Goal: Task Accomplishment & Management: Manage account settings

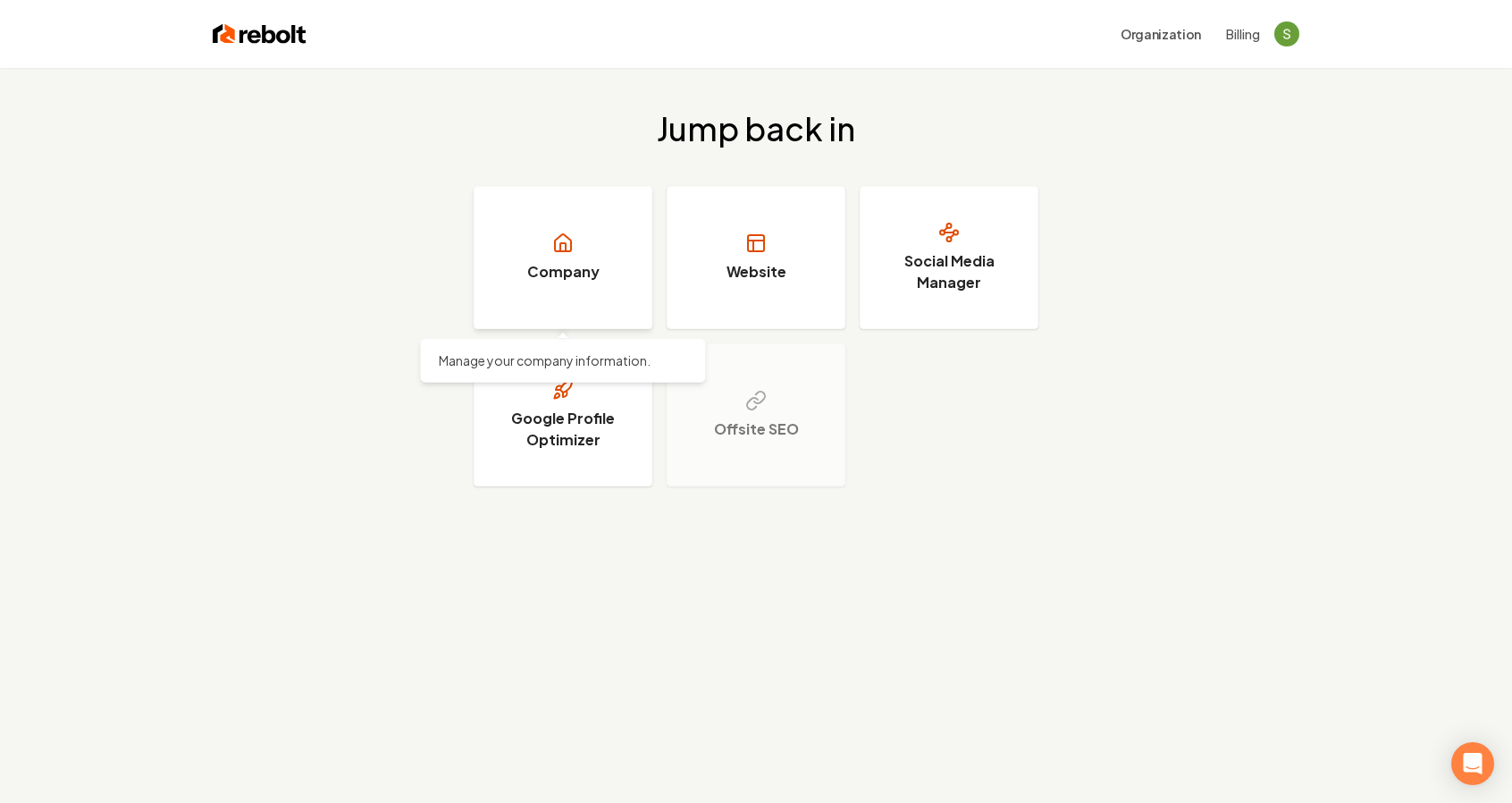
click at [538, 256] on link "Company" at bounding box center [563, 257] width 179 height 143
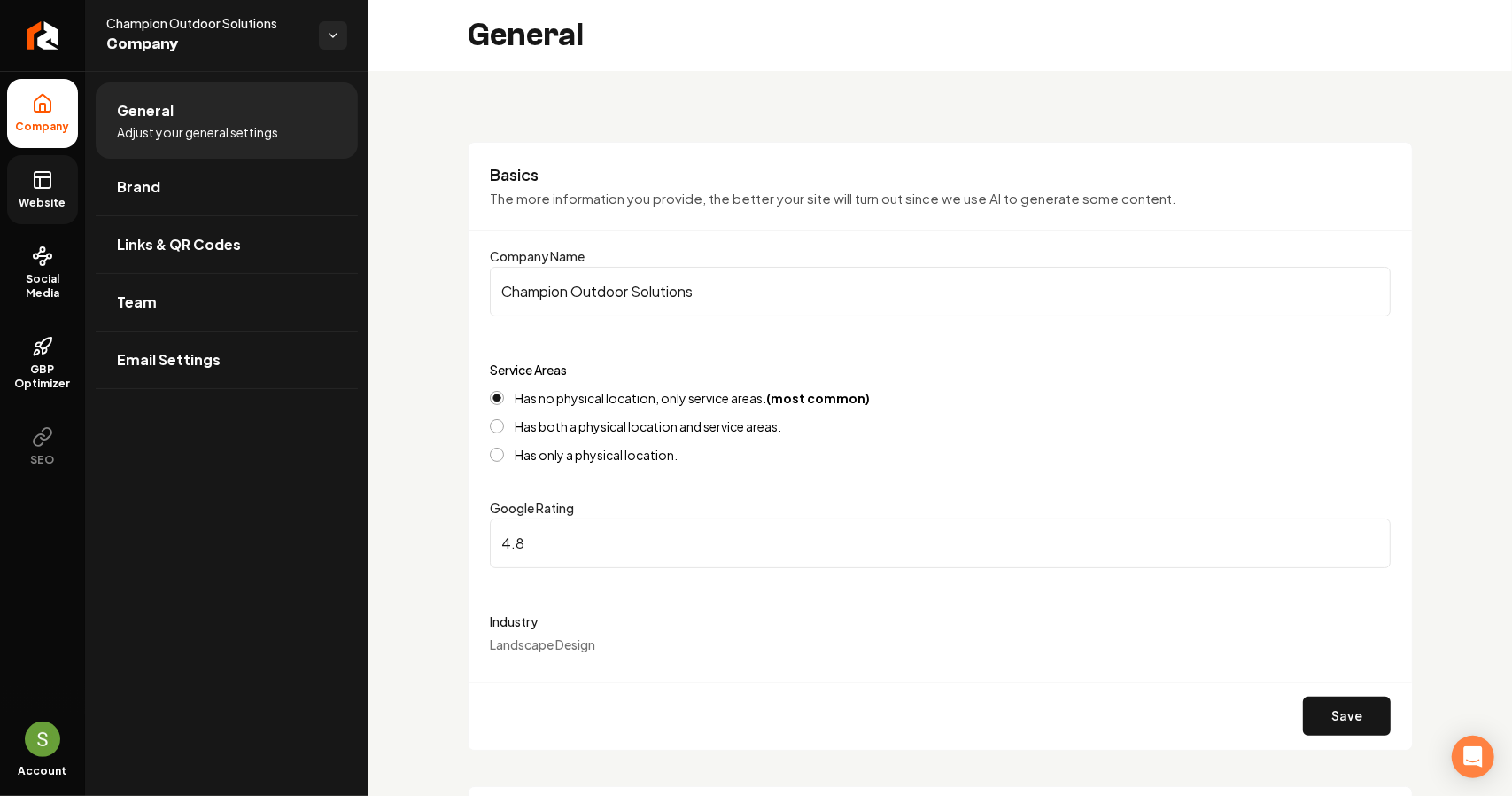
click at [55, 196] on span "Website" at bounding box center [42, 203] width 61 height 14
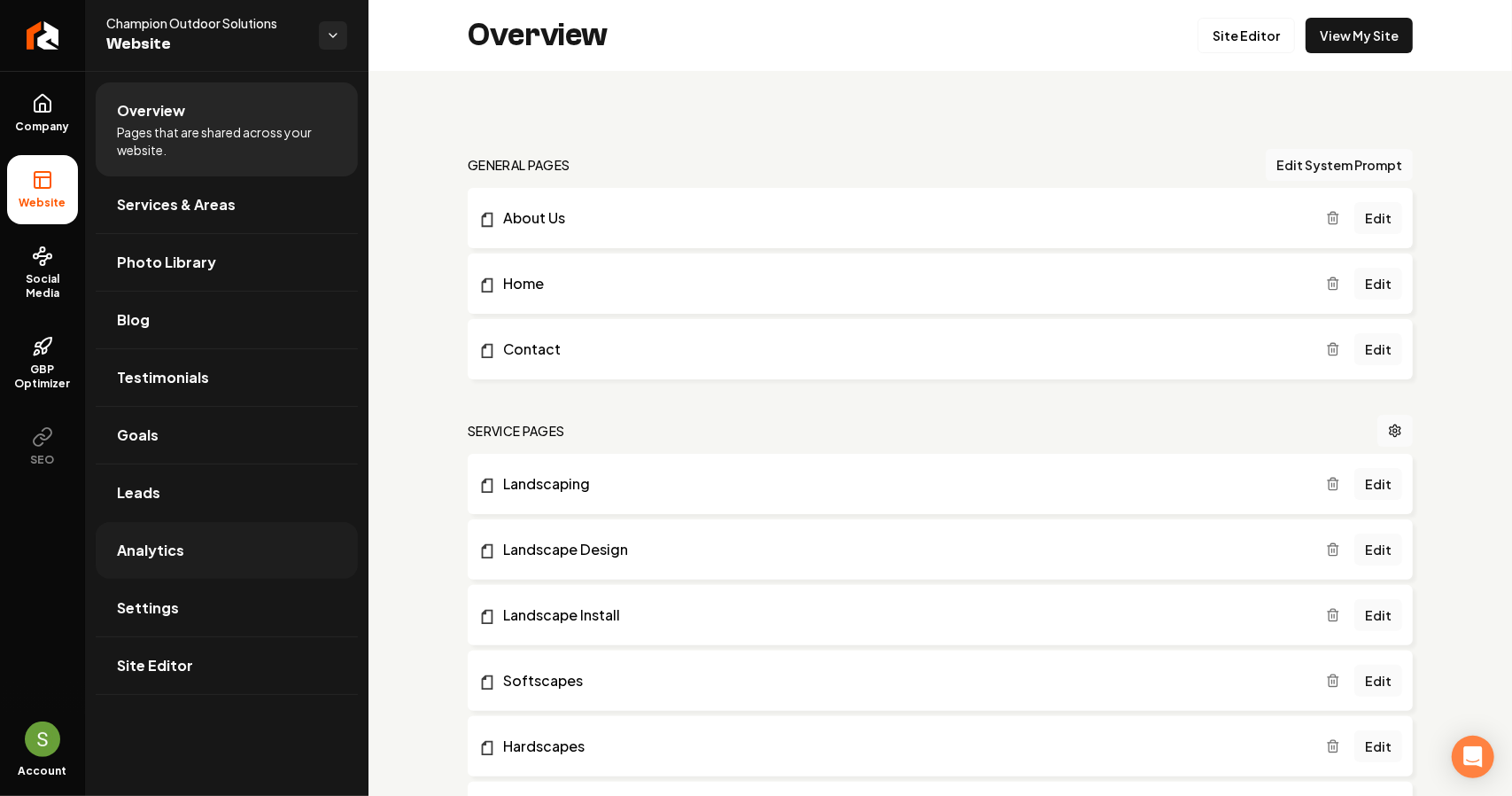
click at [178, 555] on span "Analytics" at bounding box center [151, 549] width 67 height 22
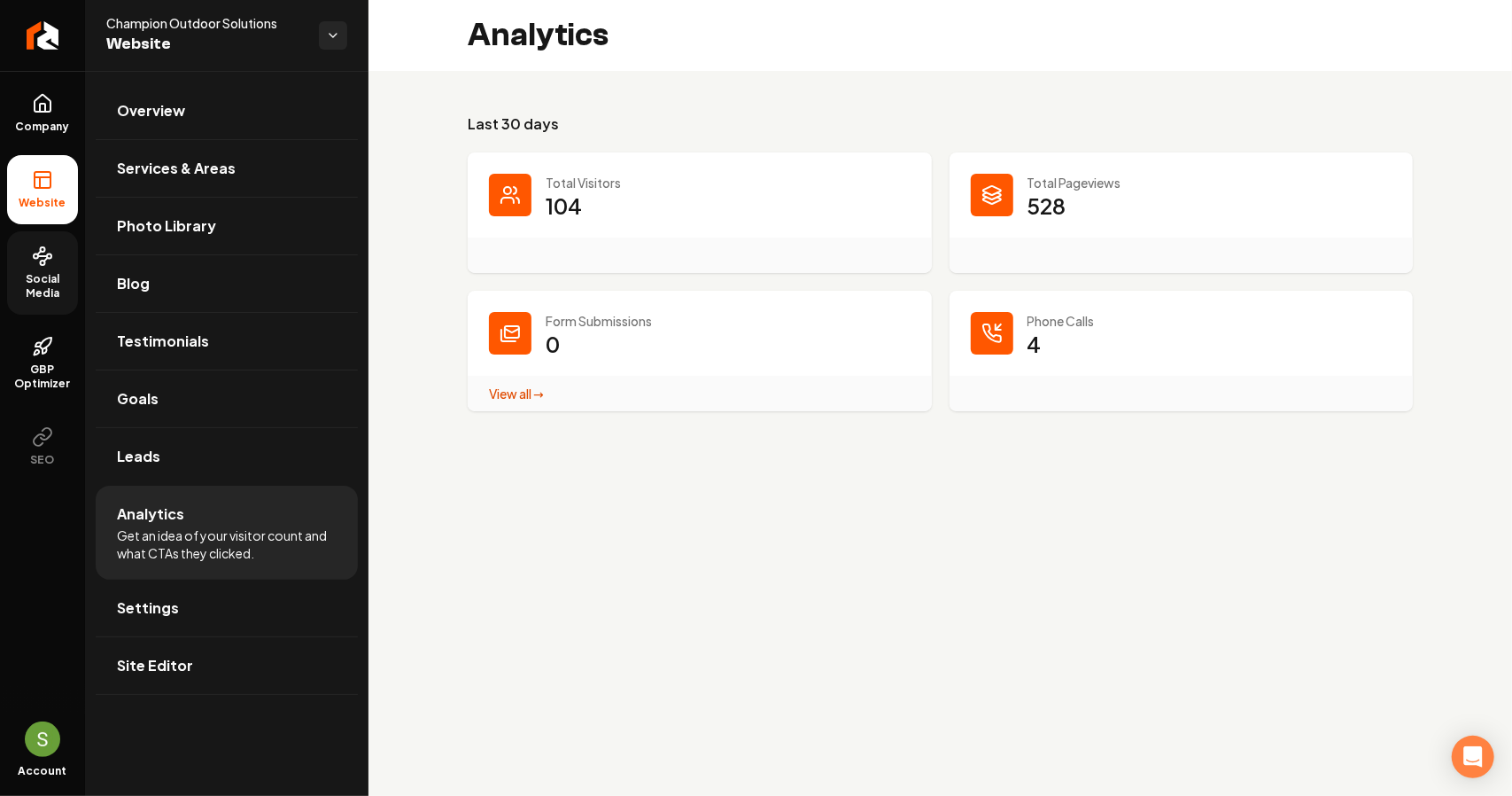
click at [52, 274] on span "Social Media" at bounding box center [43, 286] width 71 height 28
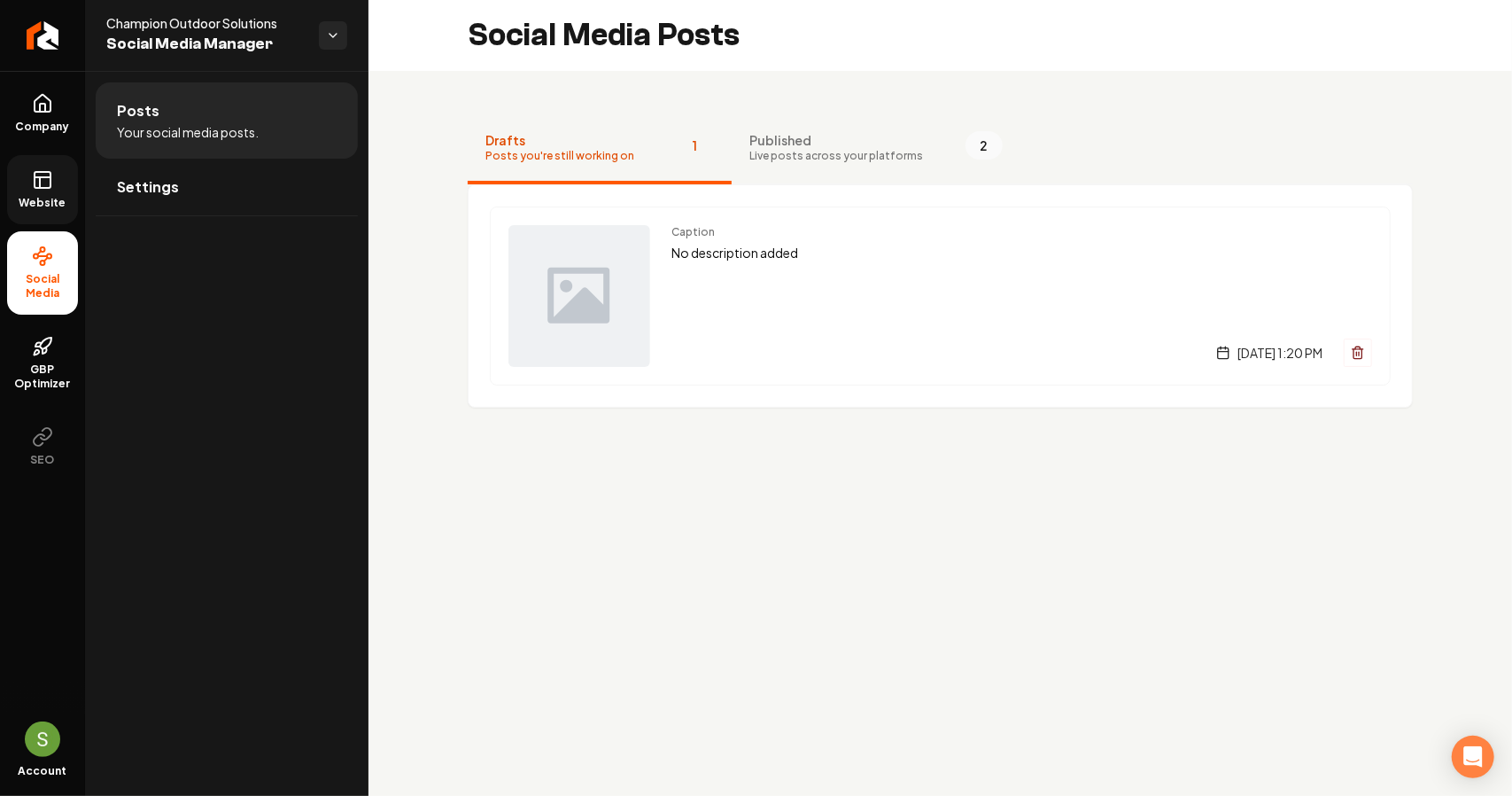
click at [47, 188] on rect at bounding box center [42, 179] width 16 height 16
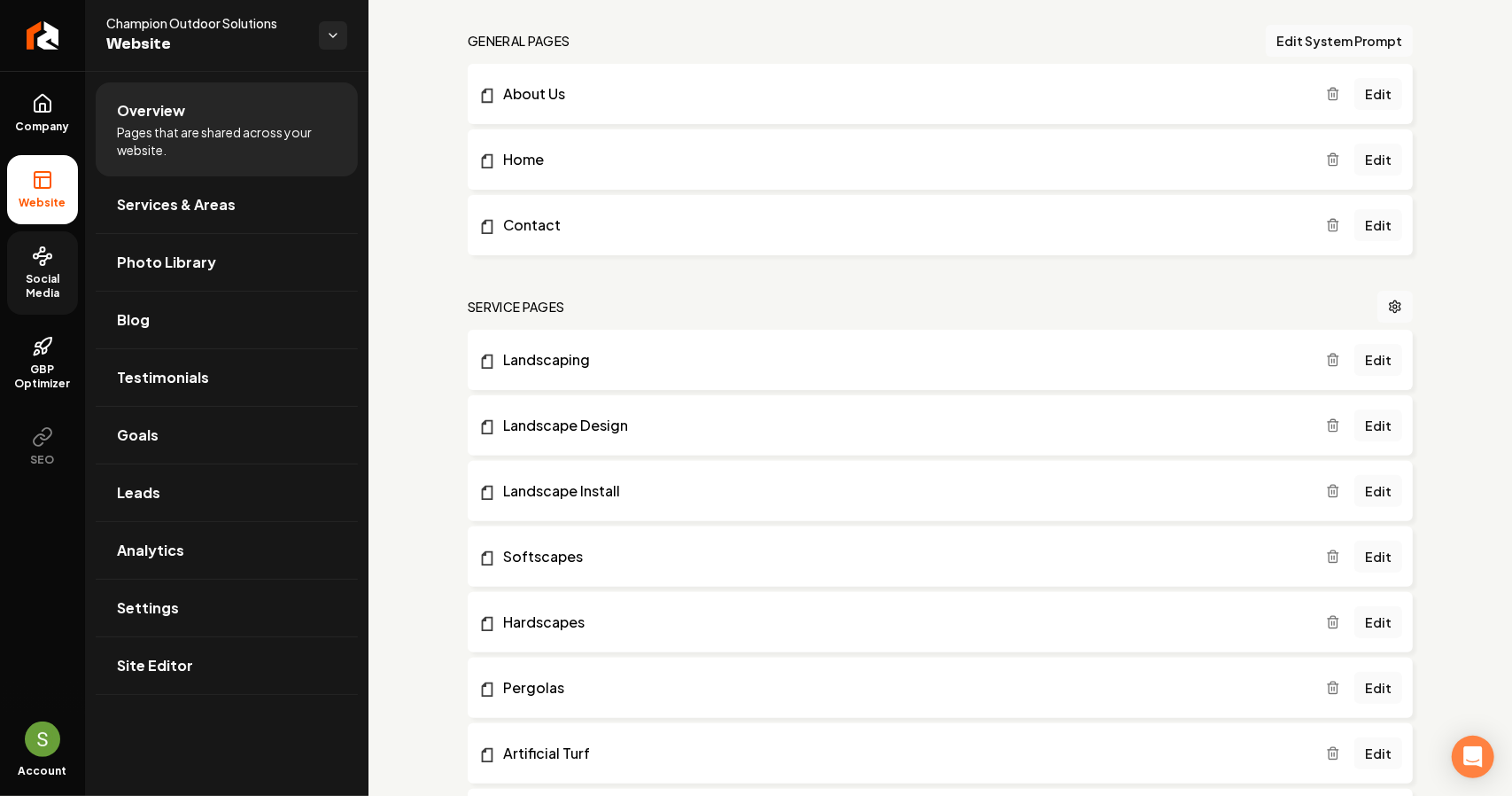
scroll to position [354, 0]
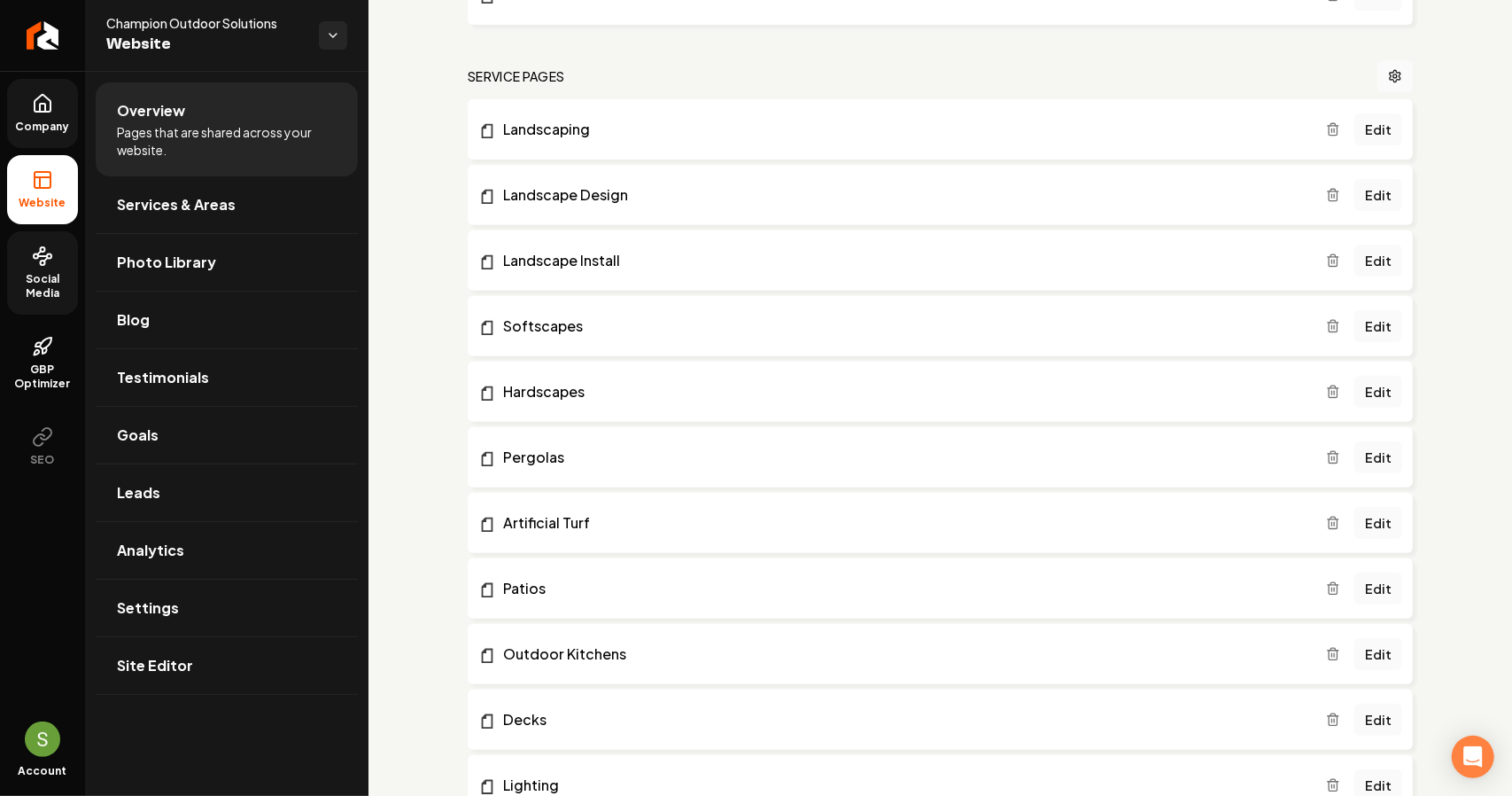
click at [41, 120] on span "Company" at bounding box center [42, 127] width 68 height 14
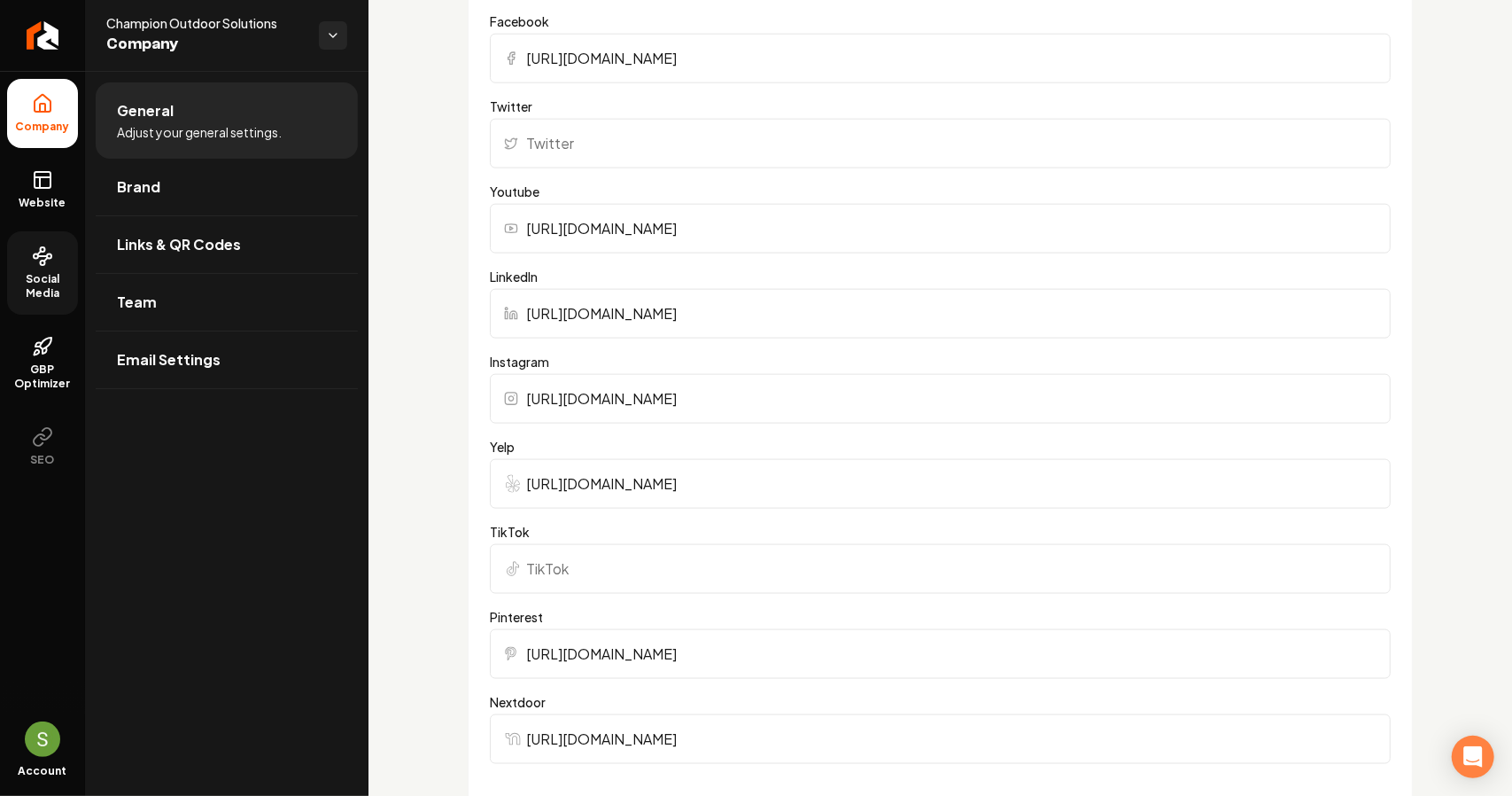
scroll to position [1344, 0]
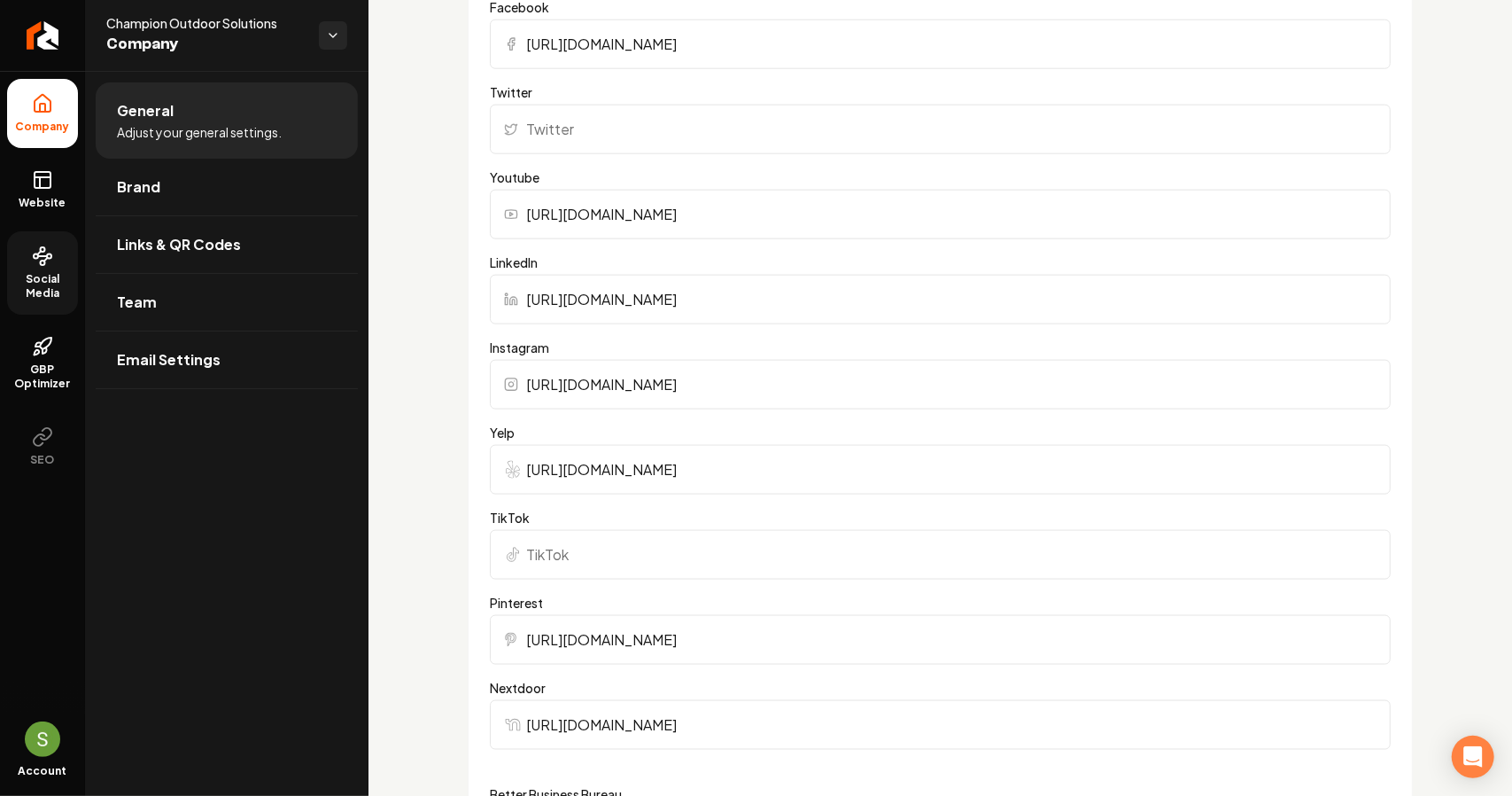
click at [730, 469] on input "[URL][DOMAIN_NAME]" at bounding box center [940, 469] width 901 height 50
